Goal: Navigation & Orientation: Find specific page/section

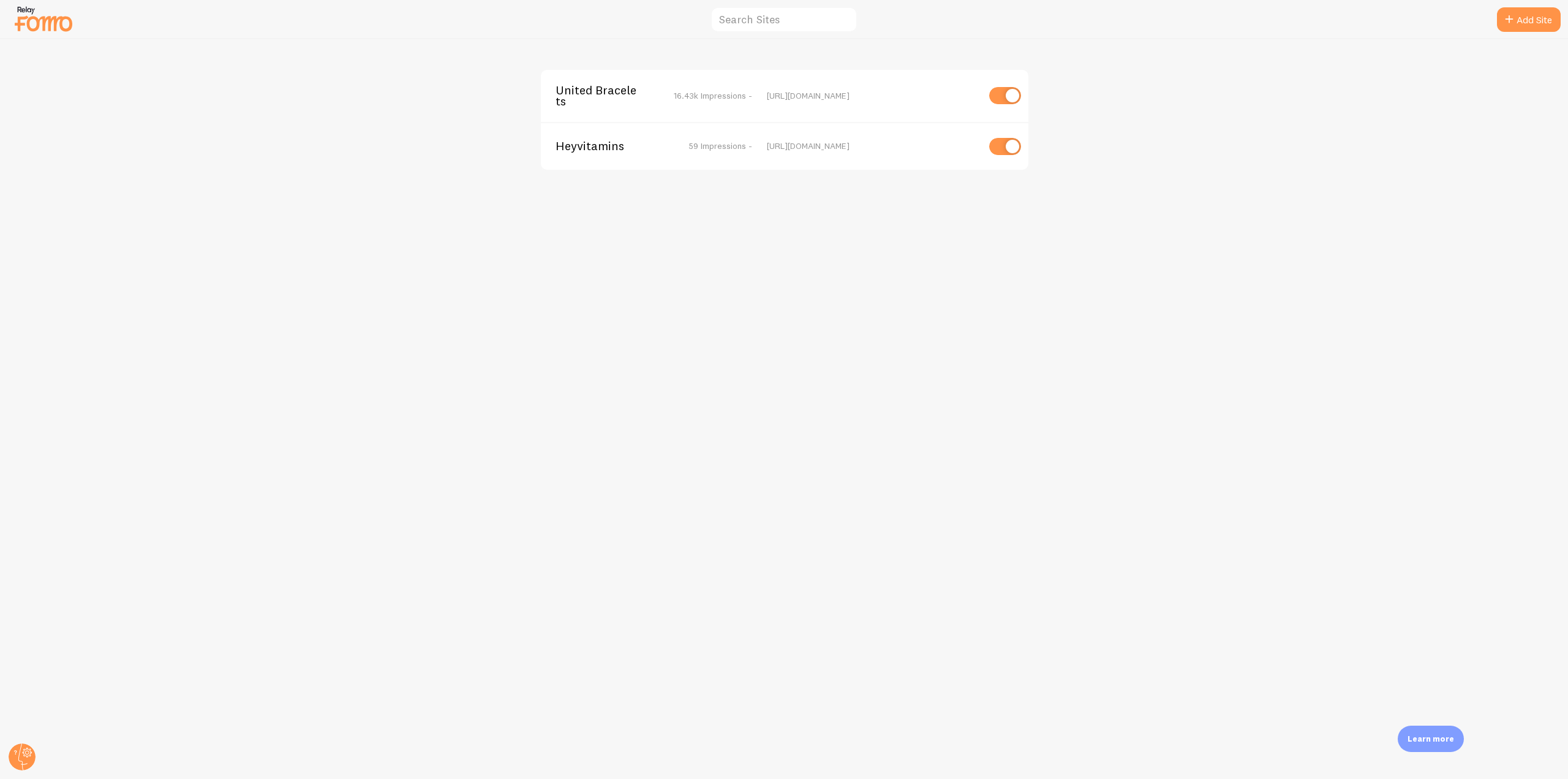
click at [599, 94] on span "United Bracelets" at bounding box center [604, 96] width 98 height 23
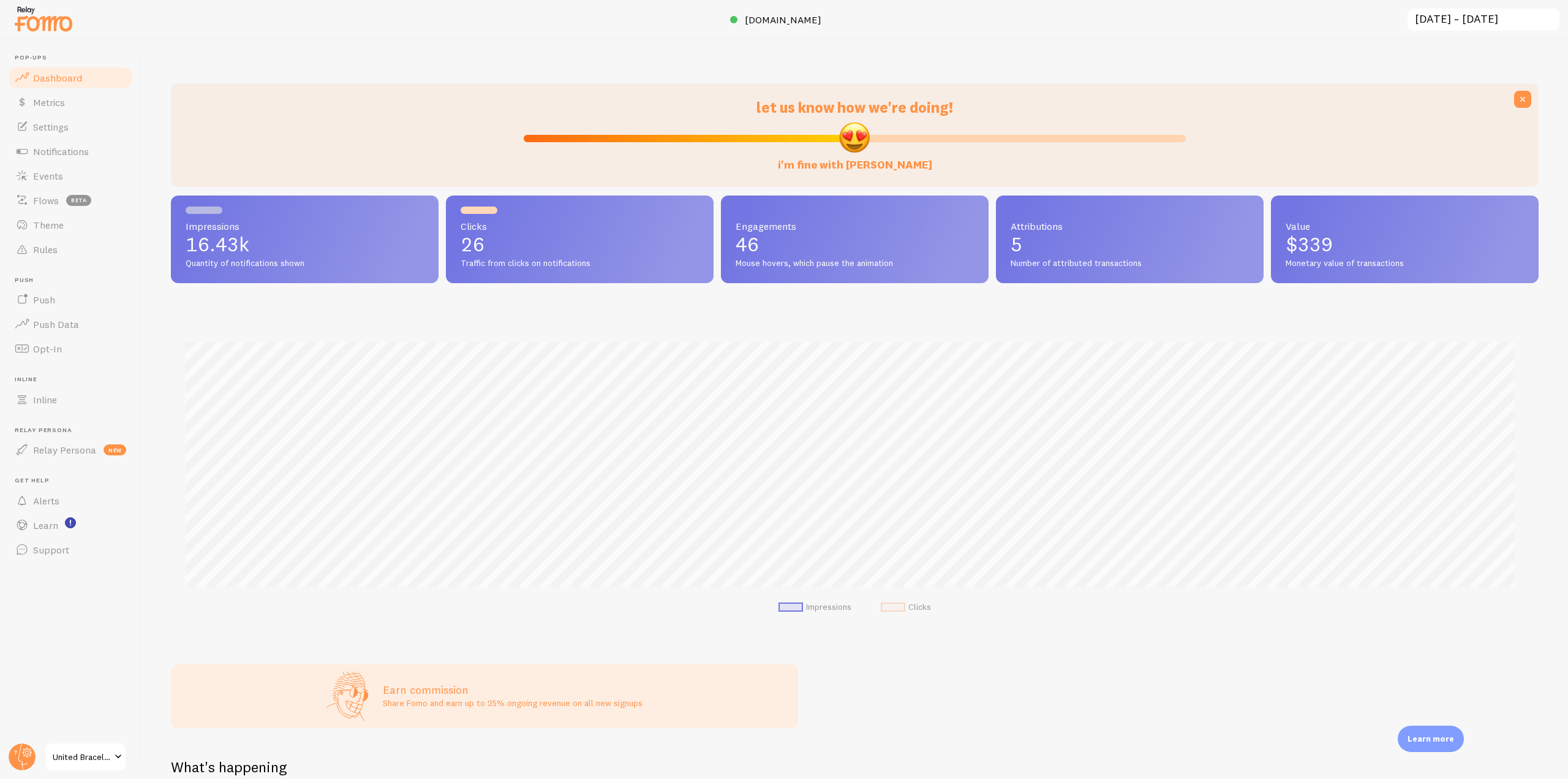
scroll to position [322, 1359]
click at [62, 149] on span "Notifications" at bounding box center [61, 151] width 56 height 12
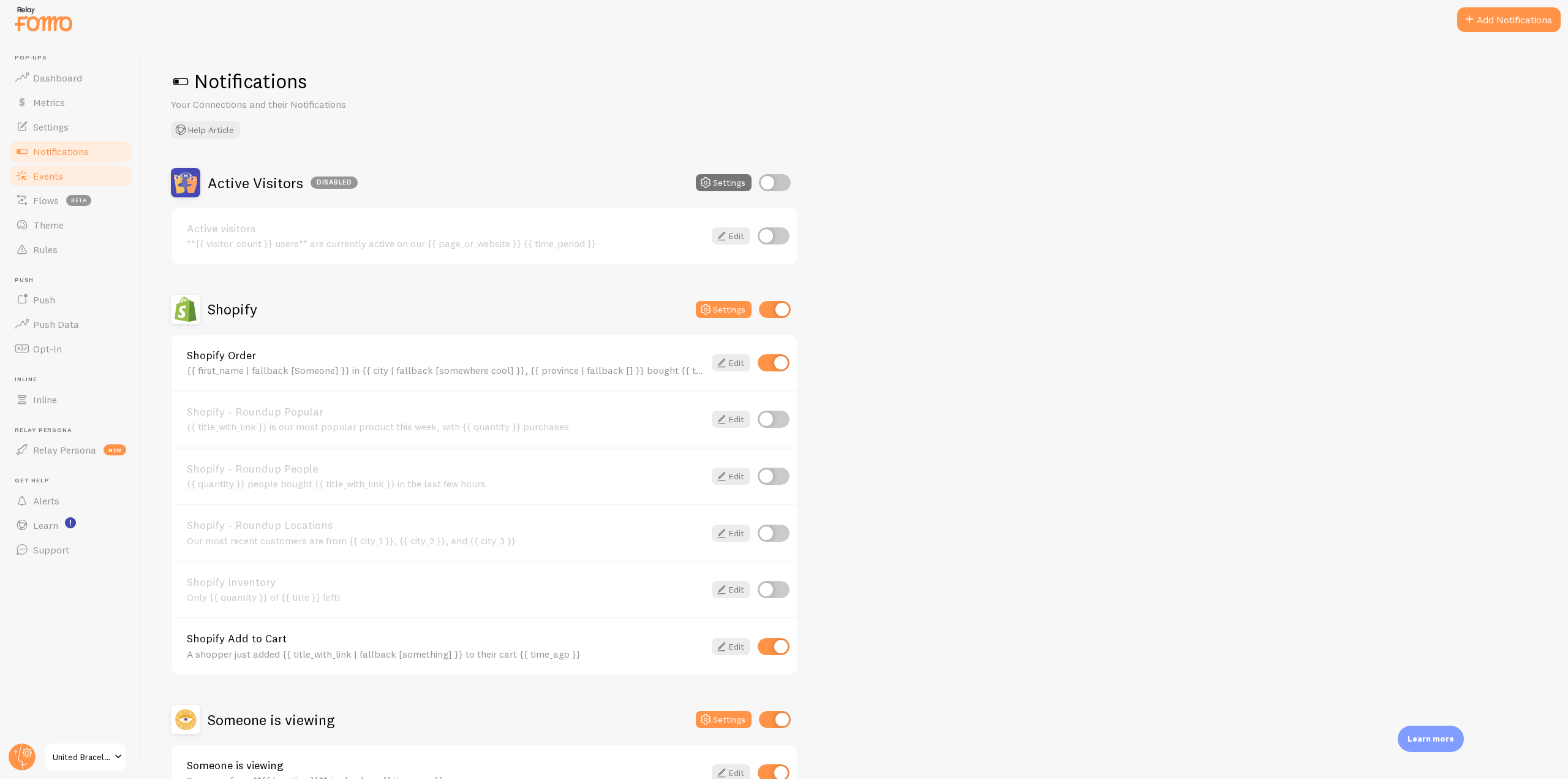
click at [77, 177] on link "Events" at bounding box center [70, 175] width 126 height 25
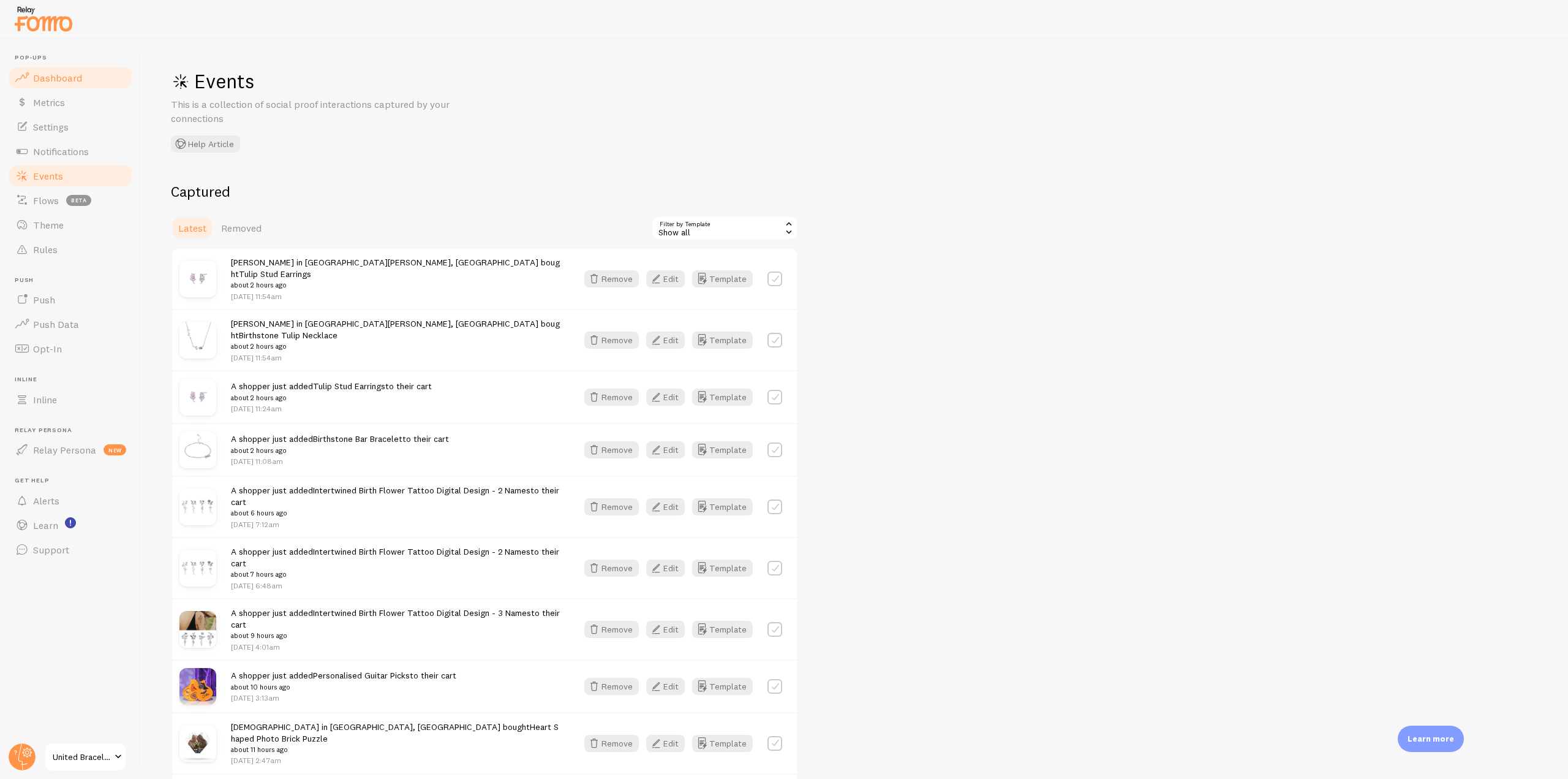
click at [70, 75] on span "Dashboard" at bounding box center [57, 77] width 49 height 12
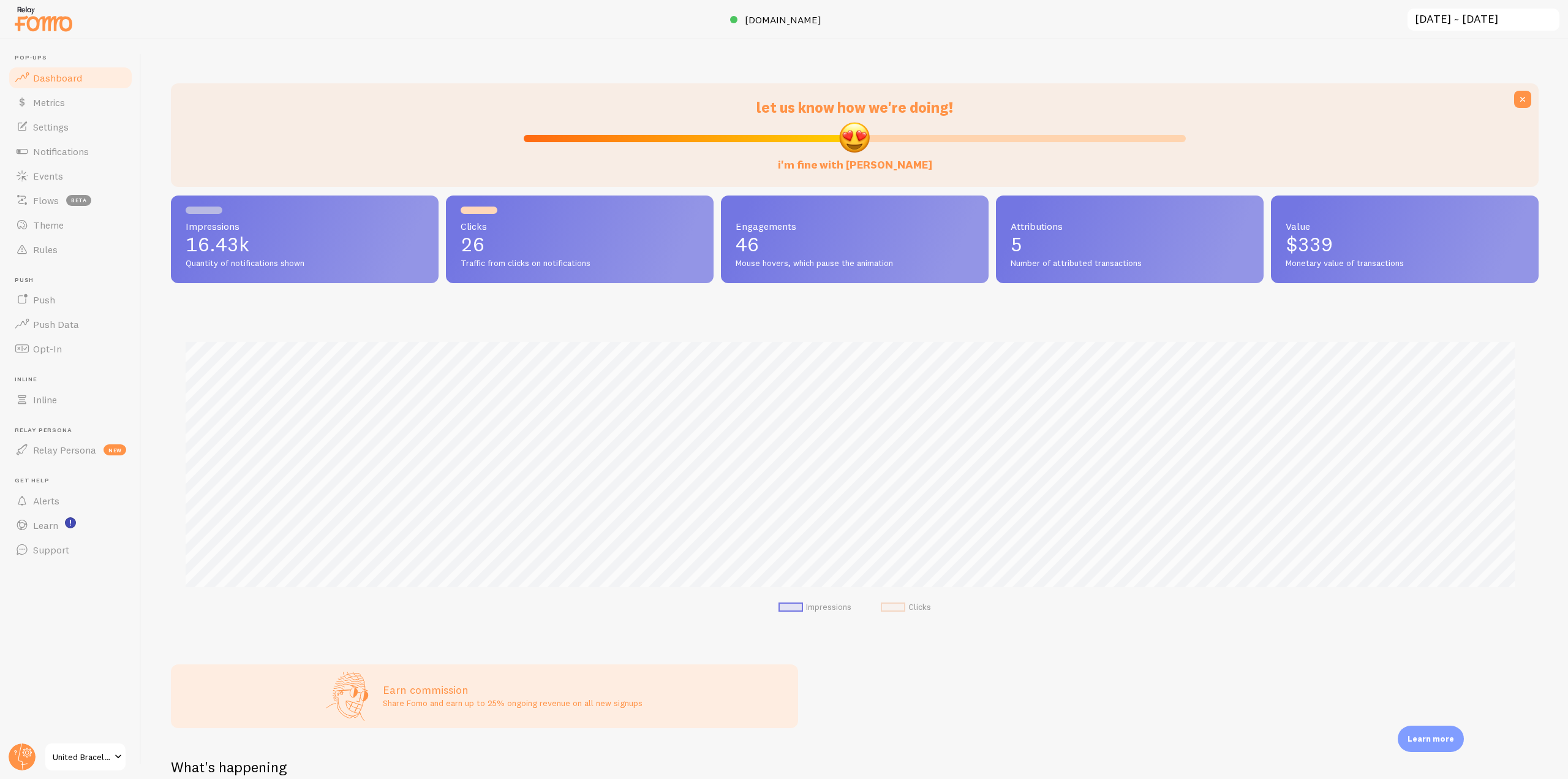
scroll to position [322, 1359]
click at [758, 19] on span "[DOMAIN_NAME]" at bounding box center [783, 19] width 76 height 12
click at [85, 145] on span "Notifications" at bounding box center [61, 151] width 56 height 12
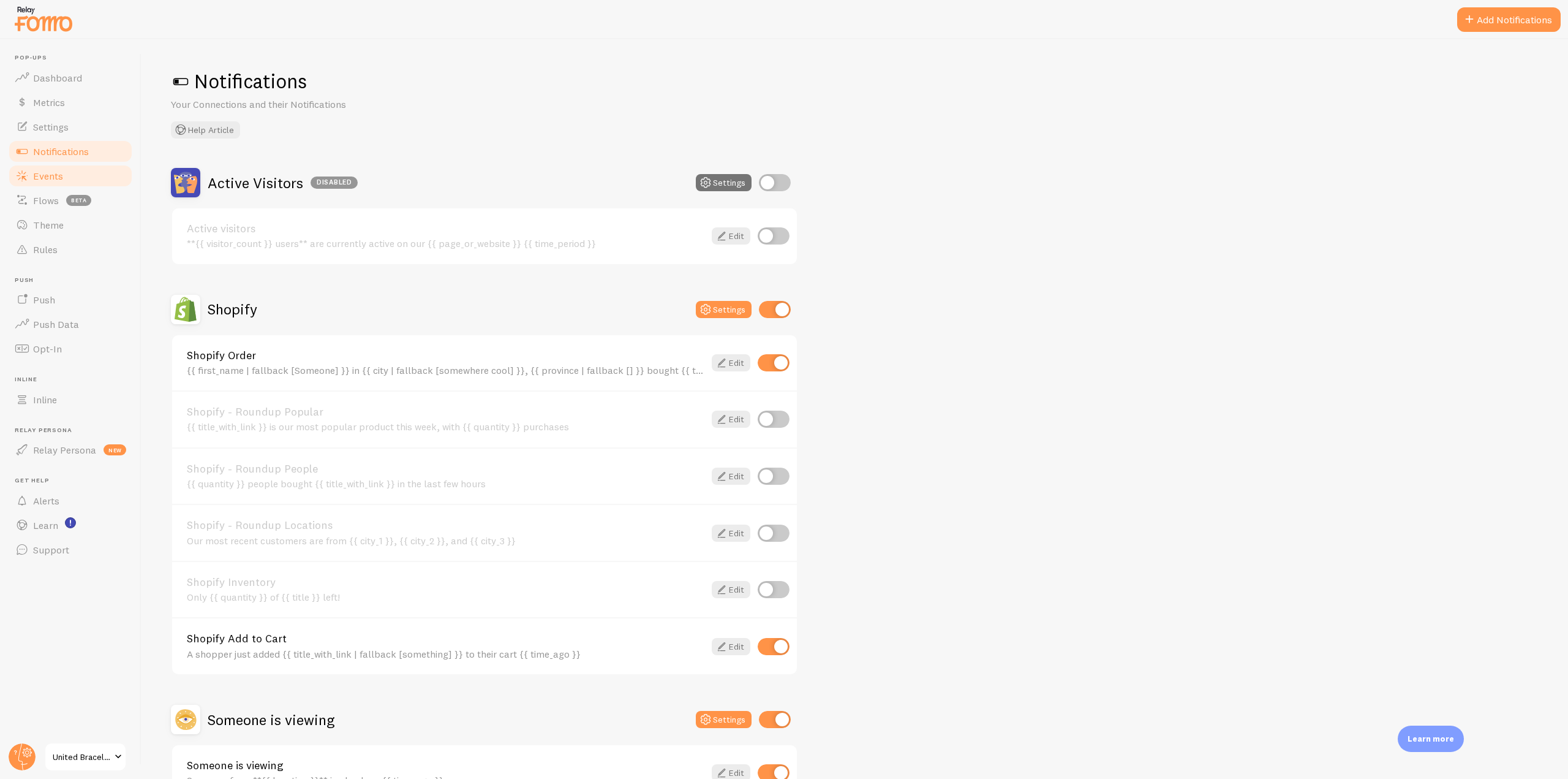
click at [85, 172] on link "Events" at bounding box center [70, 175] width 126 height 25
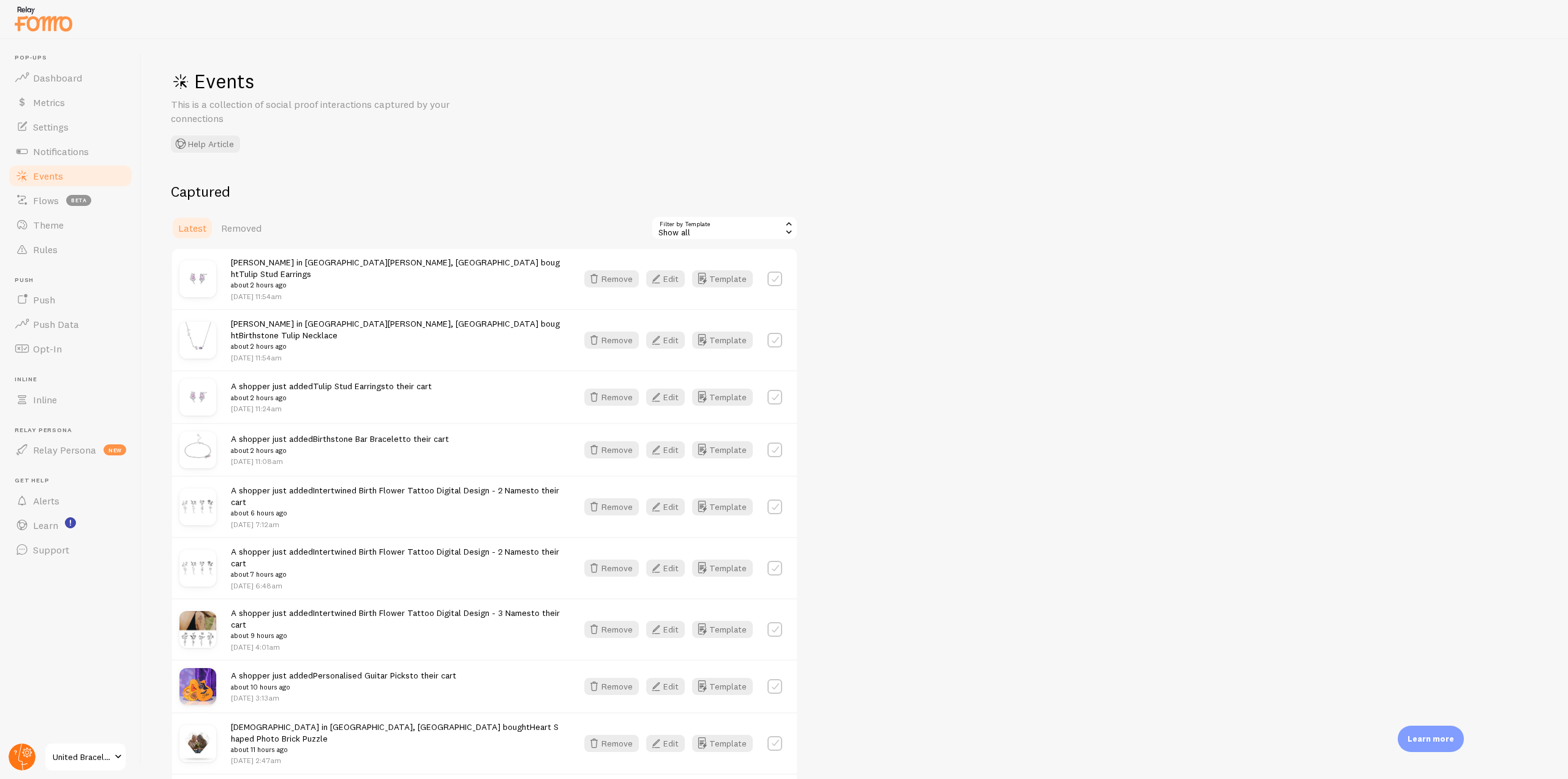
click at [8, 753] on icon at bounding box center [22, 757] width 29 height 29
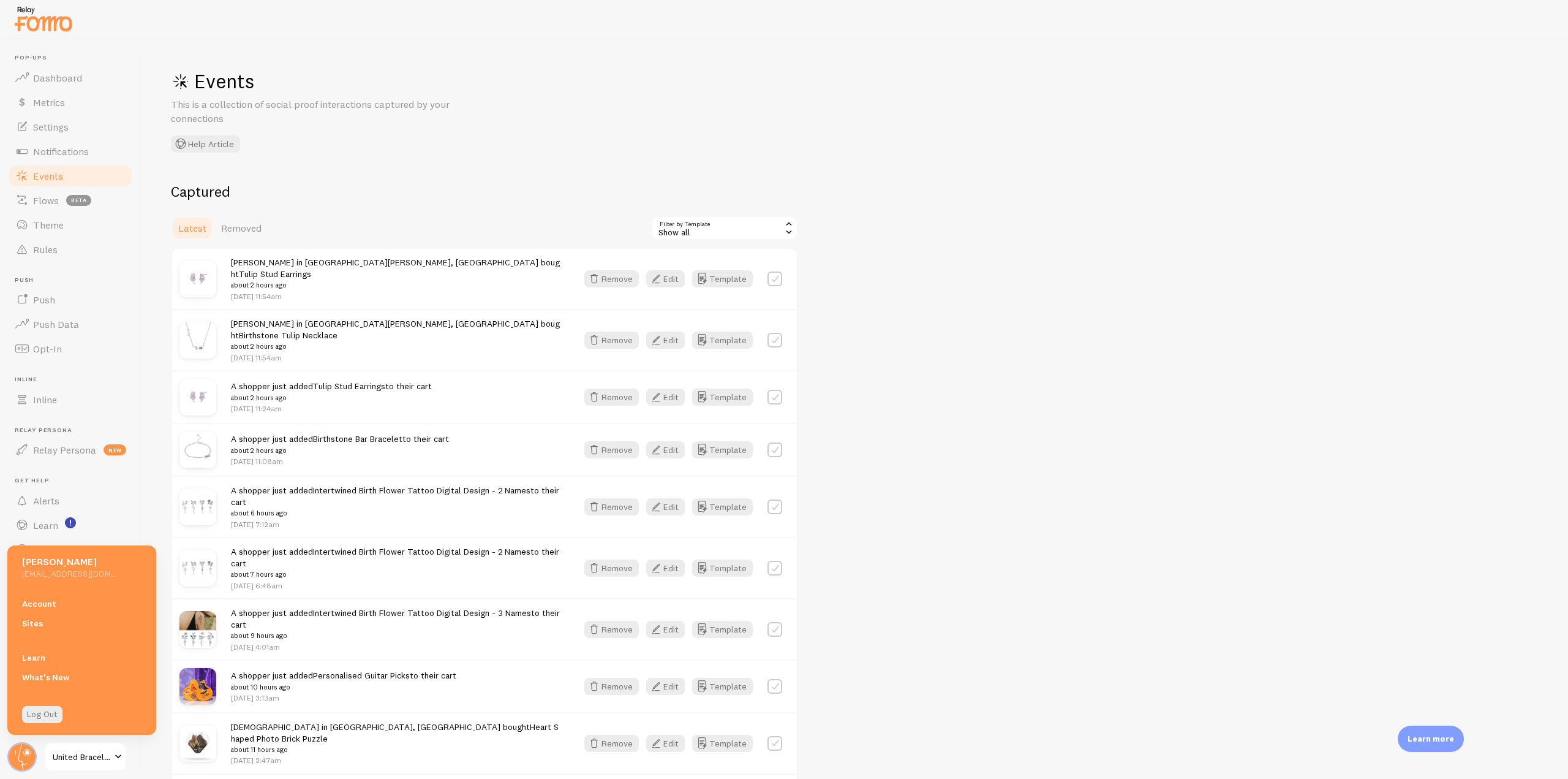
click at [60, 604] on link "Account" at bounding box center [82, 603] width 149 height 19
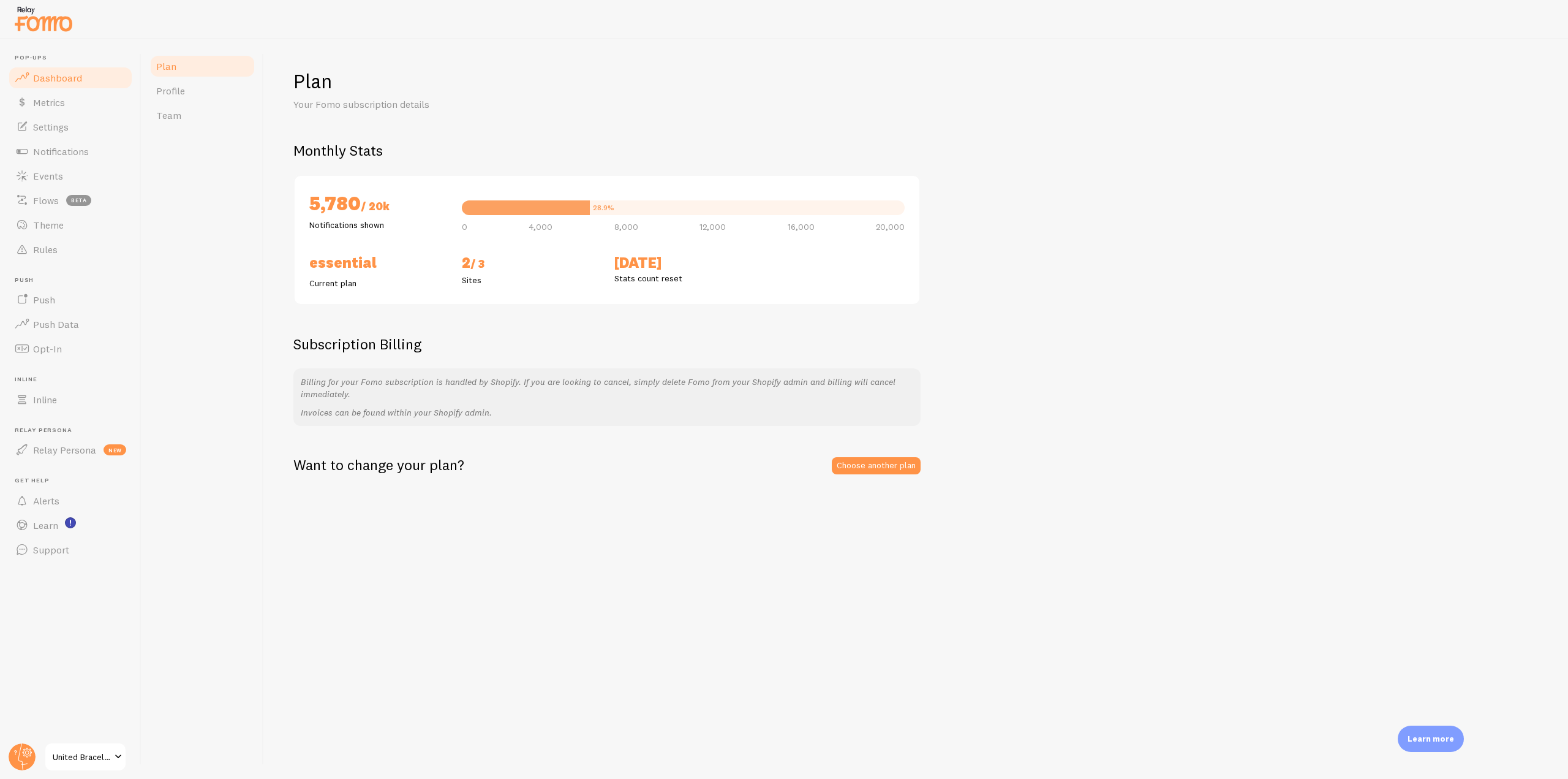
click at [73, 68] on link "Dashboard" at bounding box center [70, 77] width 126 height 25
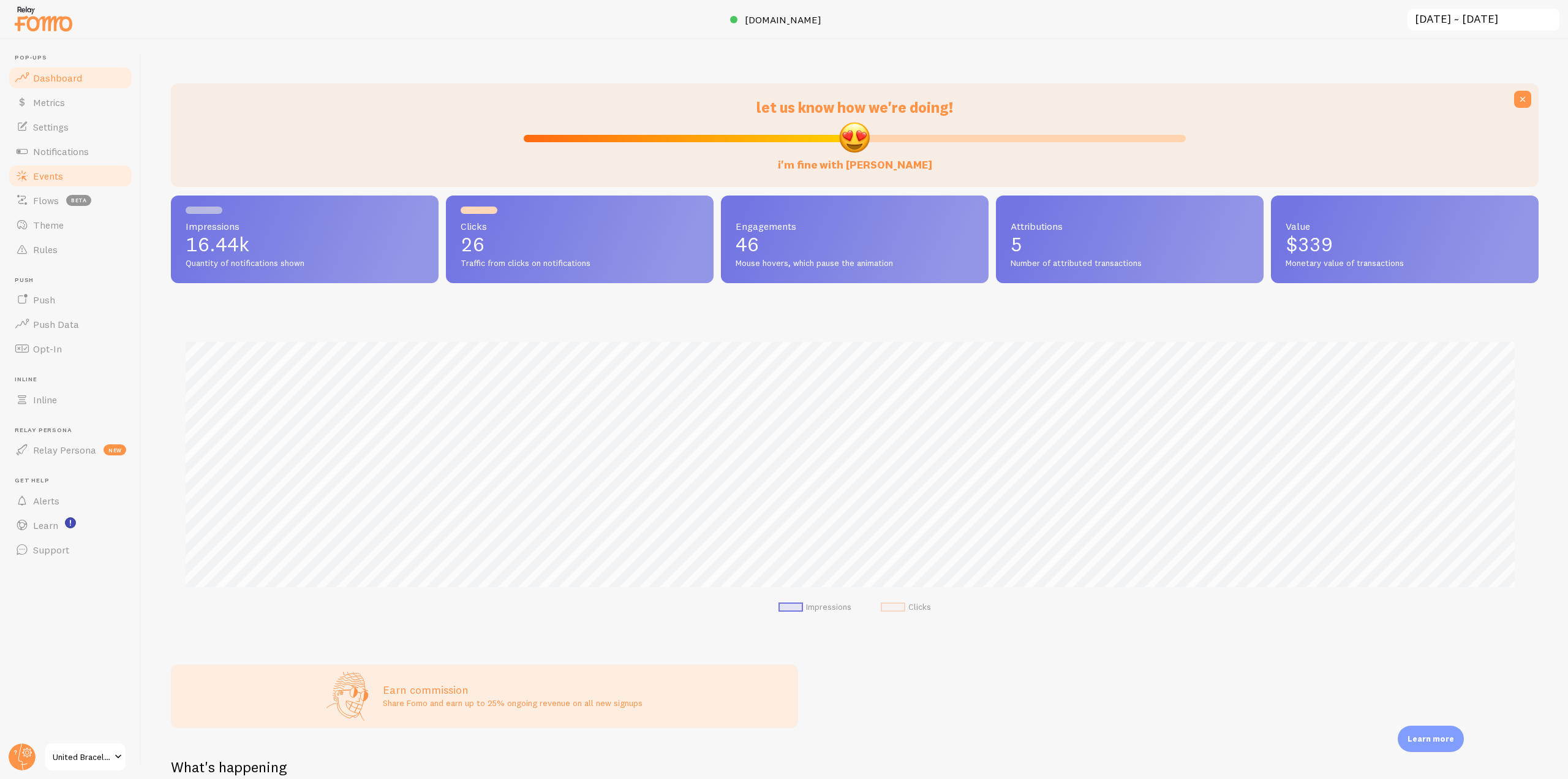
scroll to position [322, 1359]
click at [60, 97] on span "Metrics" at bounding box center [49, 102] width 32 height 12
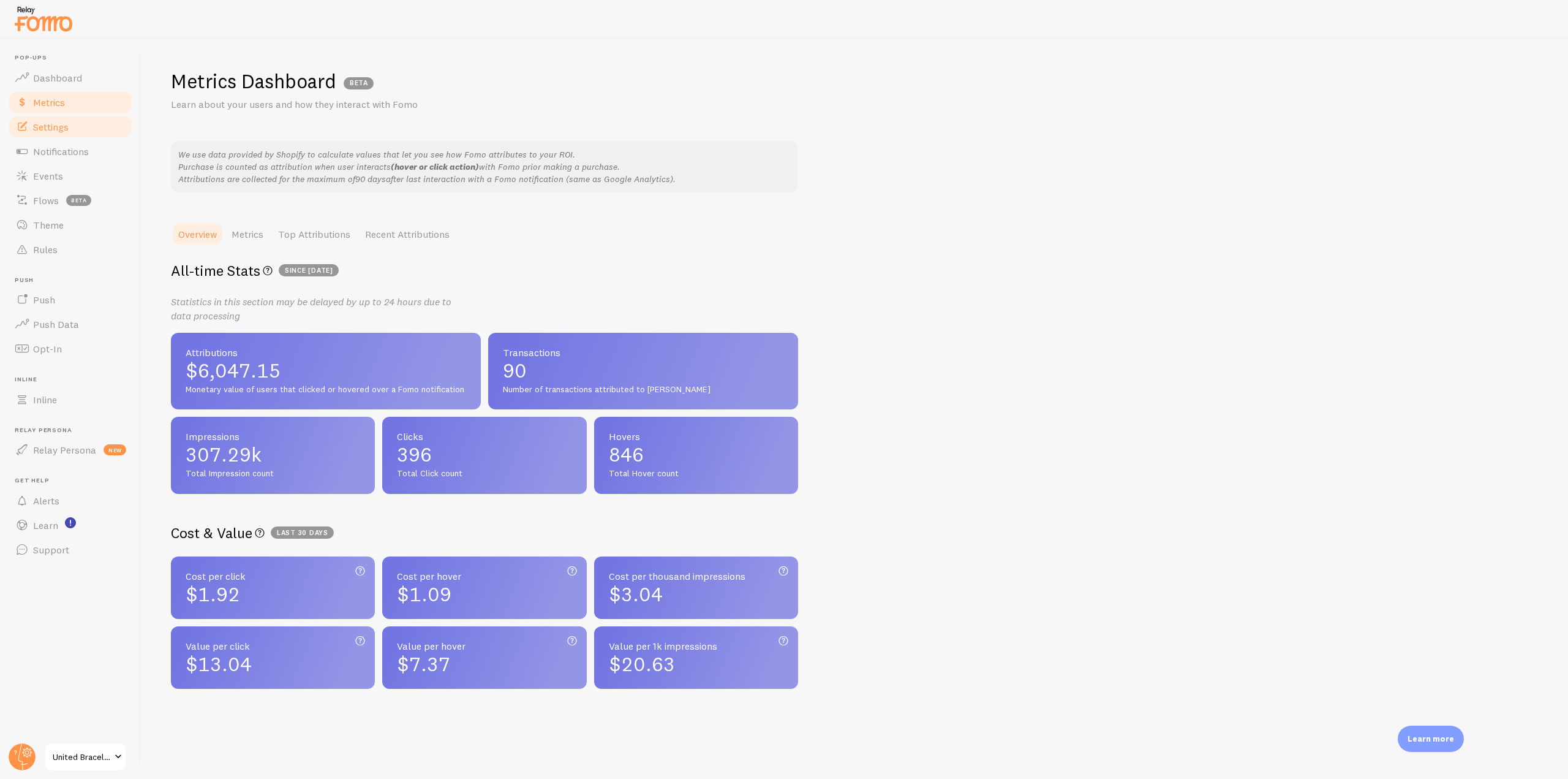
click at [62, 138] on link "Settings" at bounding box center [70, 127] width 126 height 25
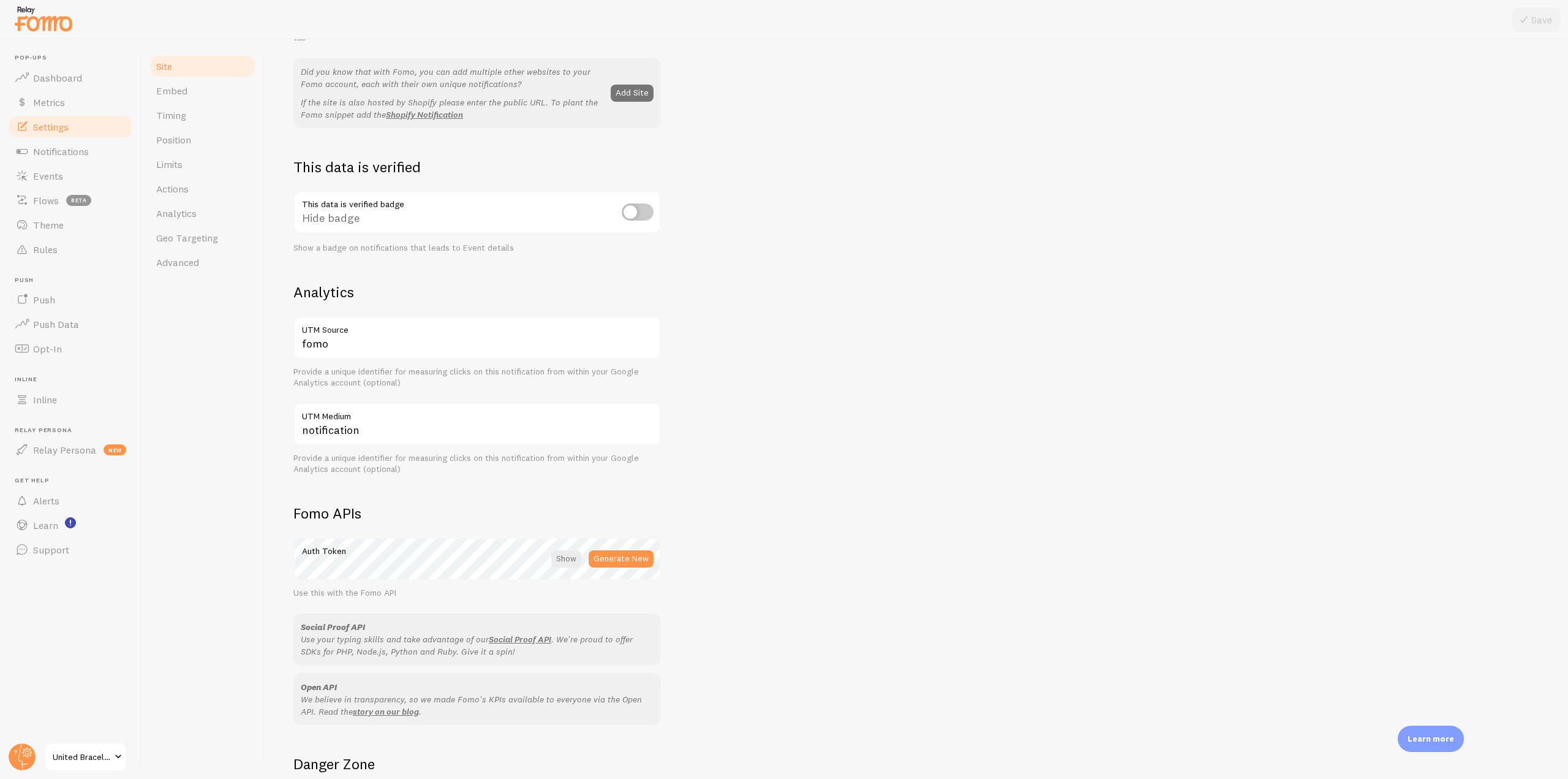
scroll to position [306, 0]
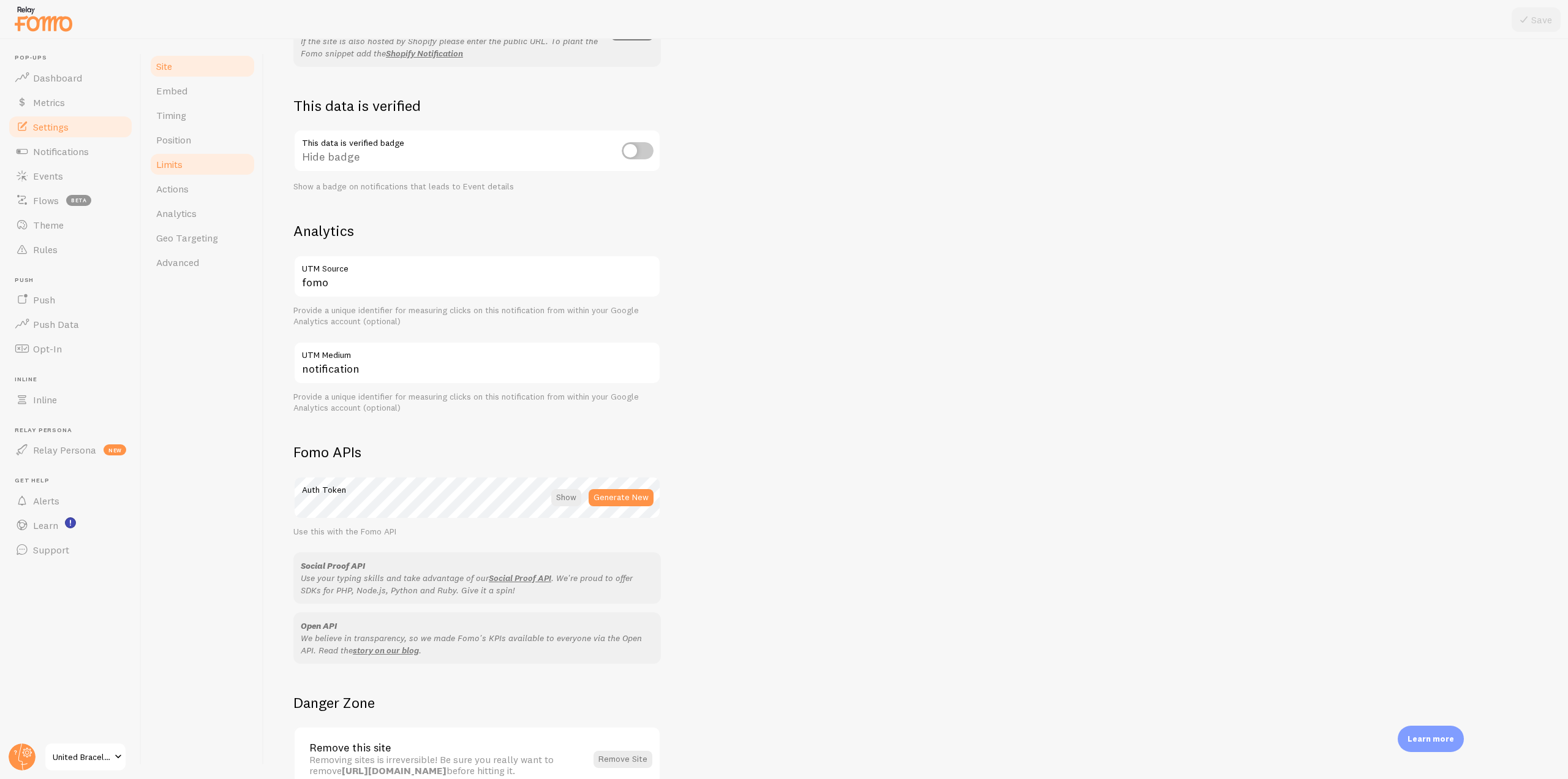
click at [185, 166] on link "Limits" at bounding box center [202, 164] width 107 height 25
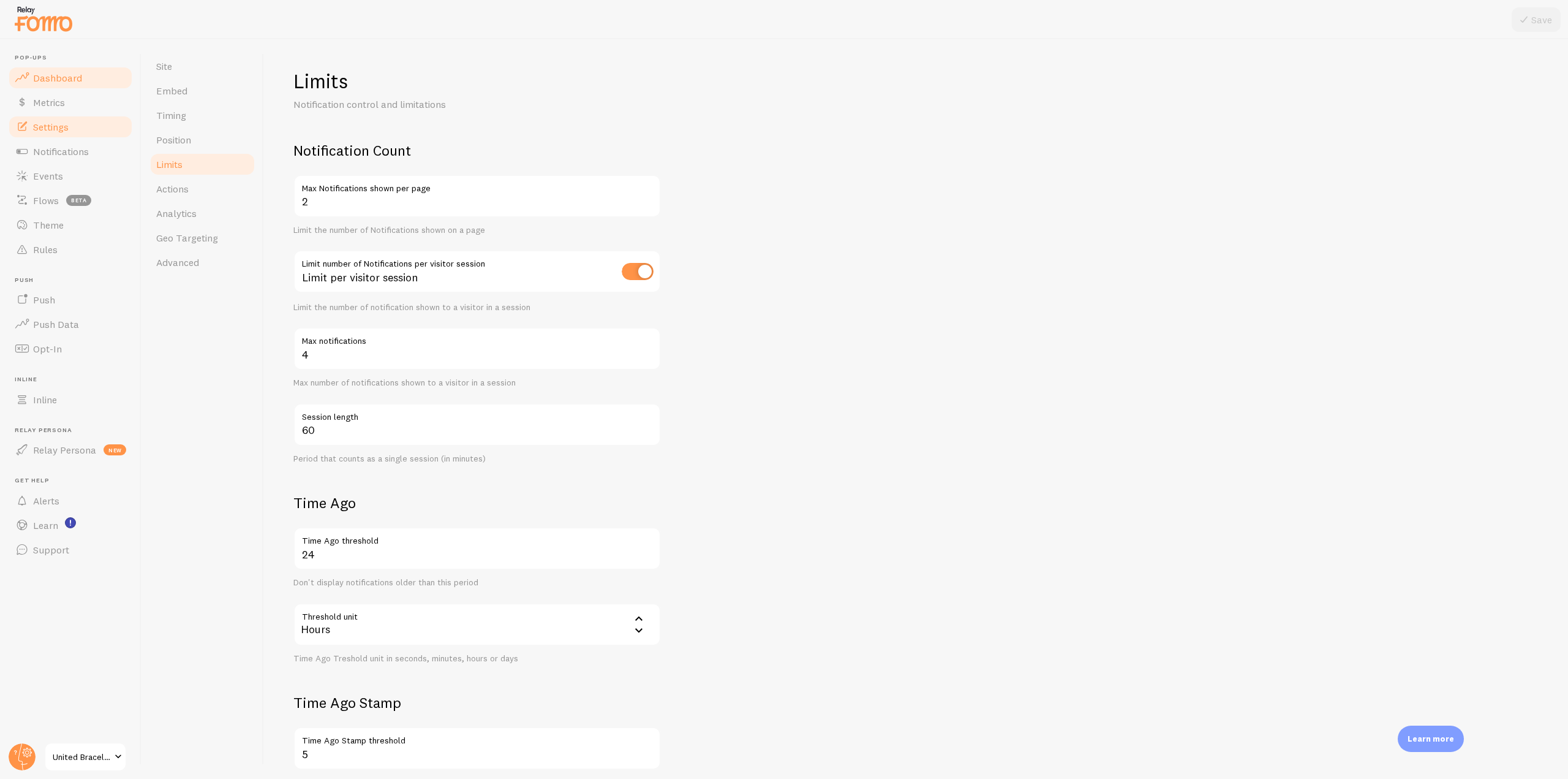
click at [74, 78] on span "Dashboard" at bounding box center [57, 77] width 49 height 12
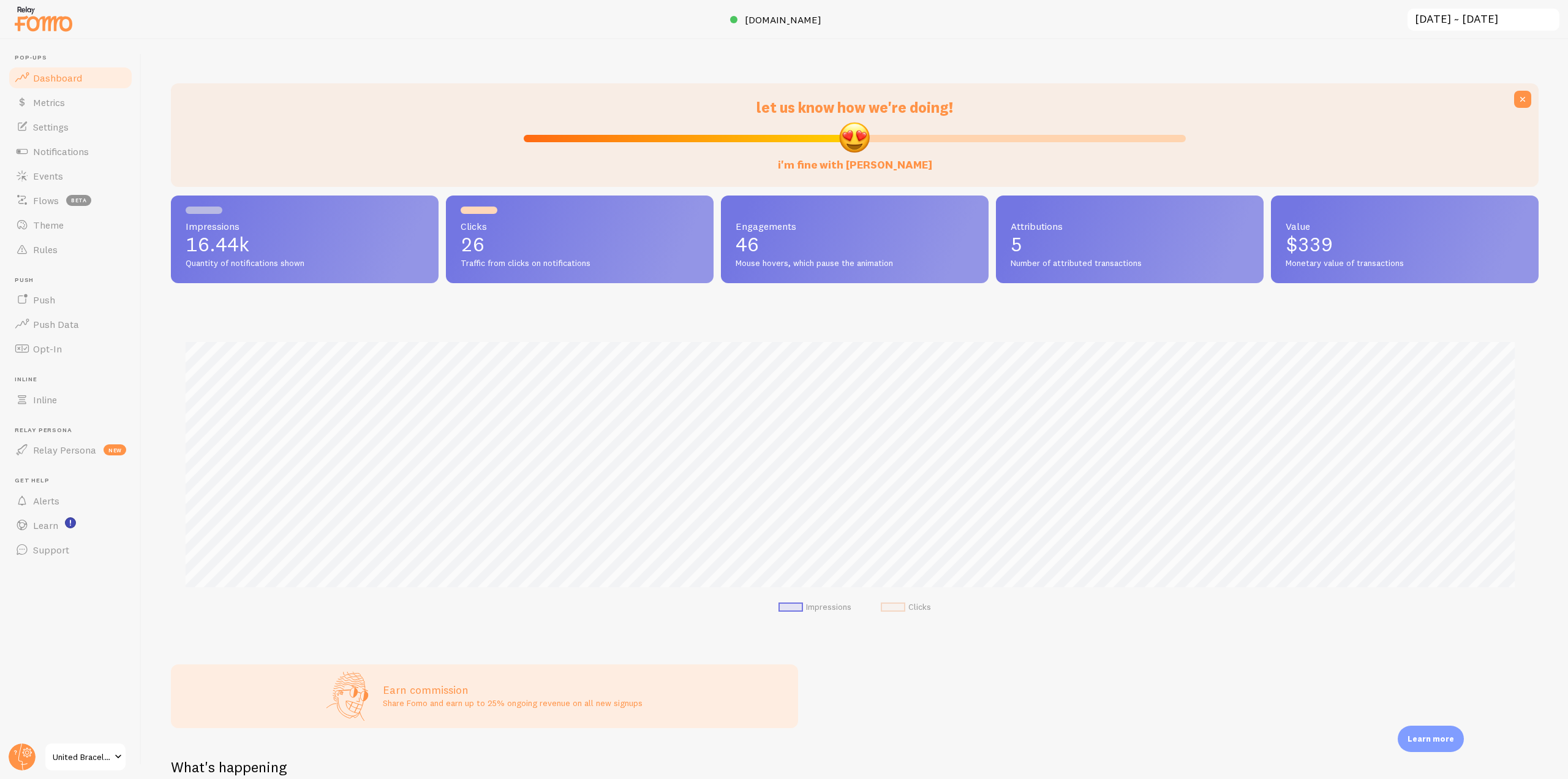
scroll to position [322, 1359]
click at [797, 21] on span "[DOMAIN_NAME]" at bounding box center [783, 19] width 76 height 12
